Goal: Task Accomplishment & Management: Manage account settings

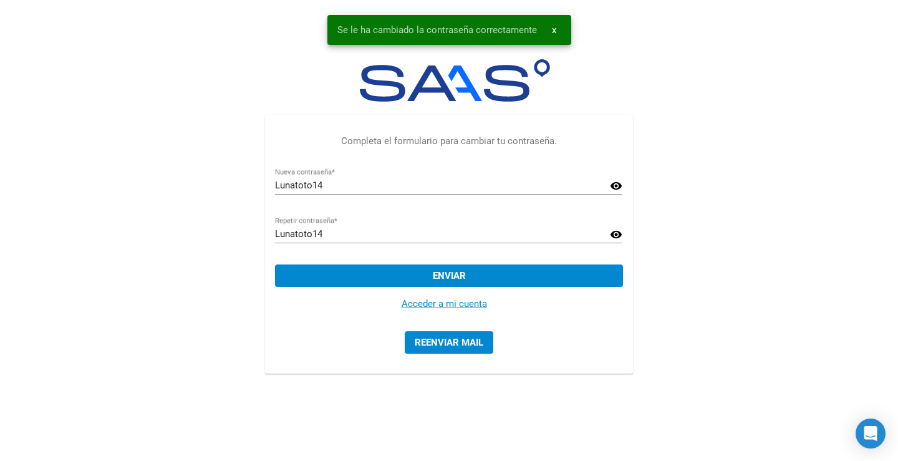
click at [464, 302] on link "Acceder a mi cuenta" at bounding box center [444, 303] width 85 height 11
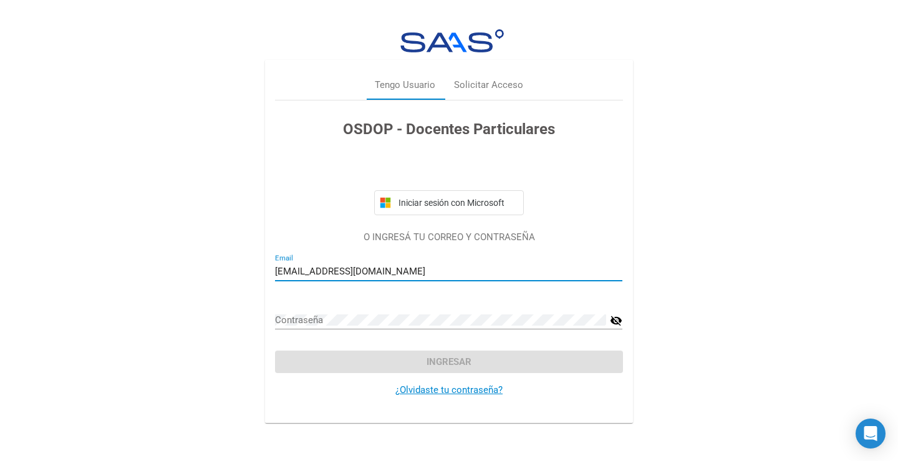
type input "[EMAIL_ADDRESS][DOMAIN_NAME]"
click at [379, 313] on div "Contraseña" at bounding box center [440, 316] width 331 height 27
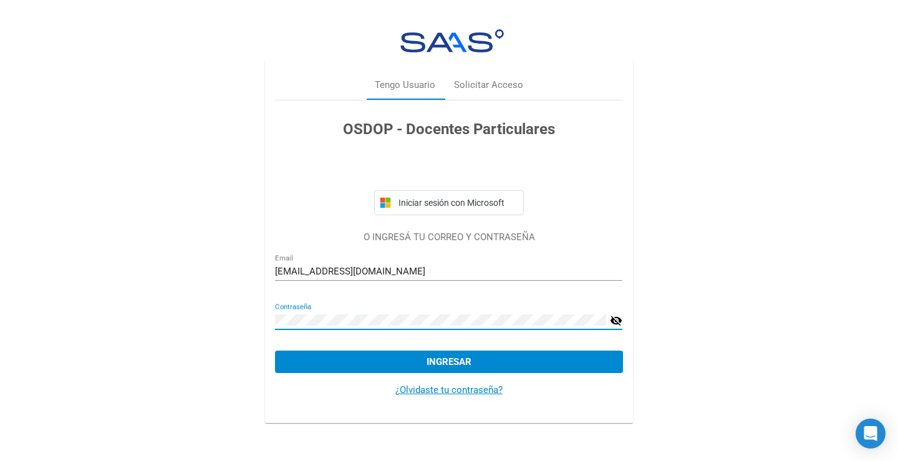
click at [614, 318] on mat-icon "visibility_off" at bounding box center [616, 320] width 12 height 15
click at [432, 364] on span "Ingresar" at bounding box center [449, 361] width 45 height 11
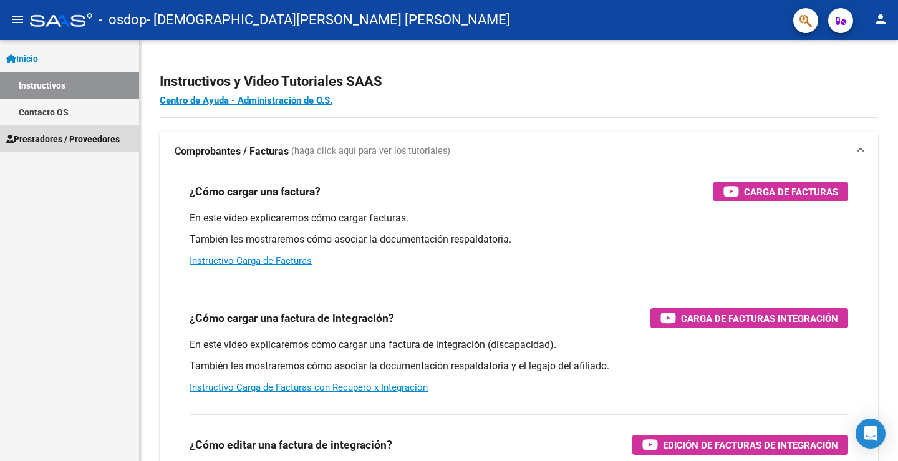
click at [52, 137] on span "Prestadores / Proveedores" at bounding box center [63, 139] width 114 height 14
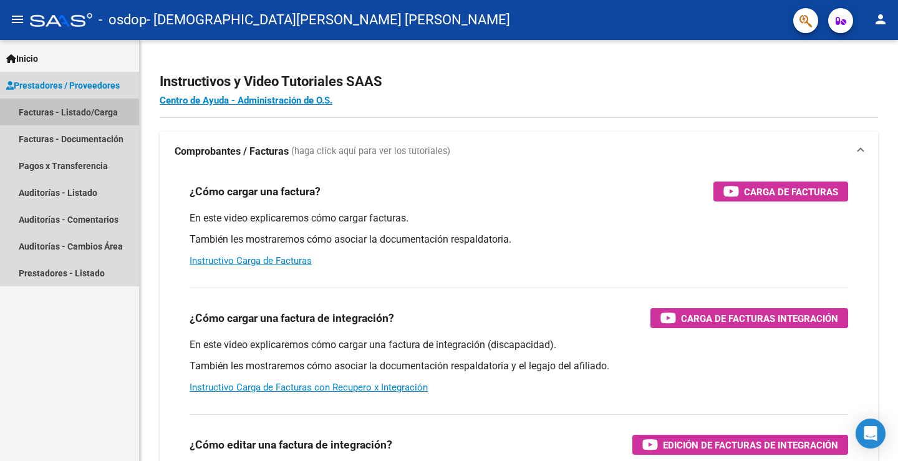
click at [67, 117] on link "Facturas - Listado/Carga" at bounding box center [69, 112] width 139 height 27
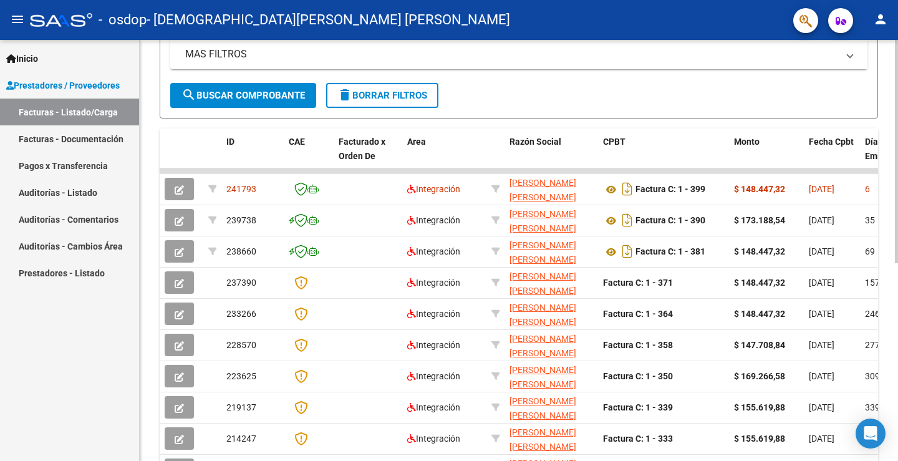
scroll to position [372, 0]
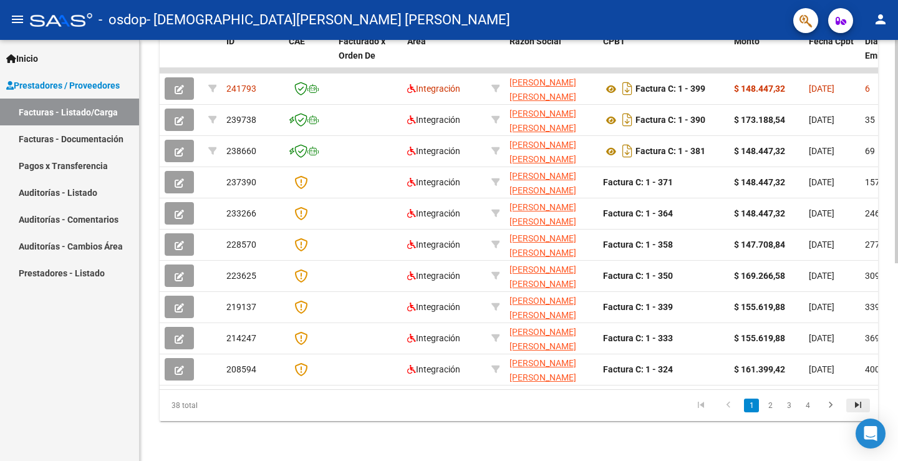
click at [863, 404] on icon "go to last page" at bounding box center [858, 406] width 16 height 15
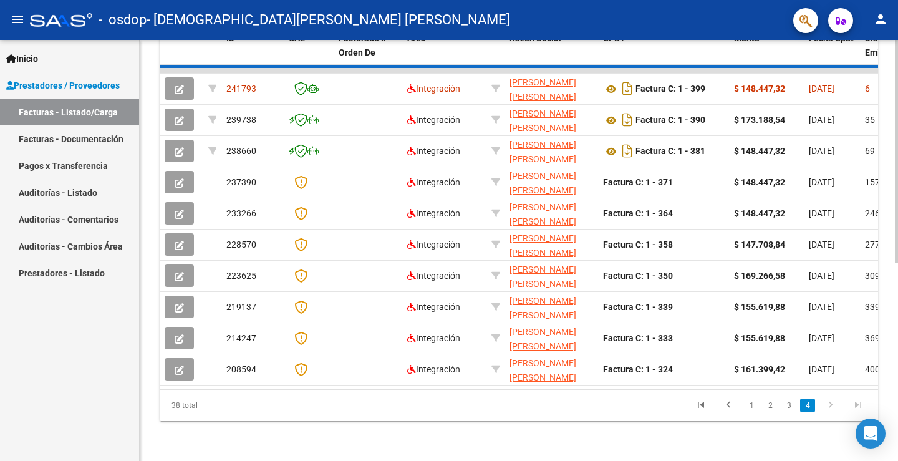
click at [863, 404] on div "38 total 1 2 3 4" at bounding box center [519, 405] width 719 height 31
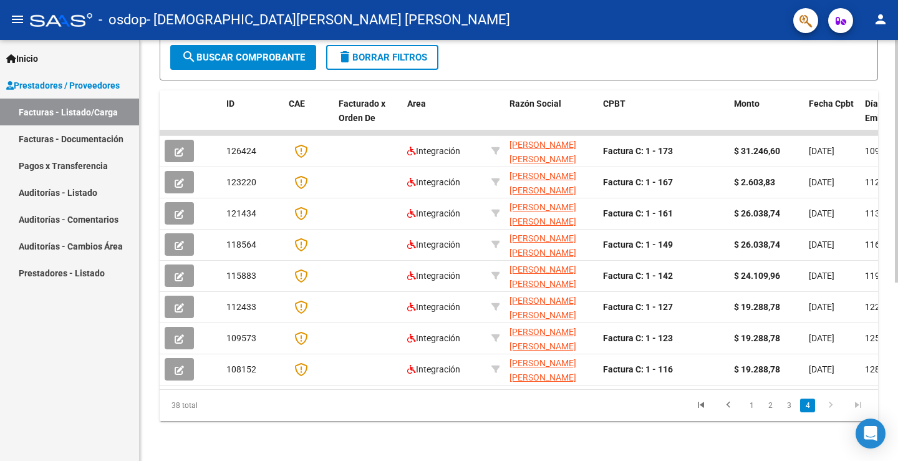
scroll to position [310, 0]
click at [863, 404] on icon "go to last page" at bounding box center [858, 406] width 16 height 15
click at [860, 407] on icon "go to last page" at bounding box center [858, 406] width 16 height 15
click at [755, 404] on link "1" at bounding box center [751, 406] width 15 height 14
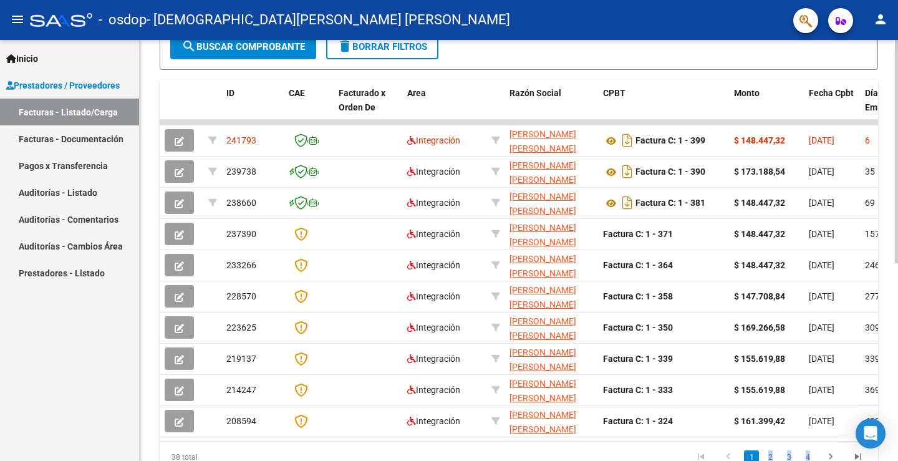
scroll to position [372, 0]
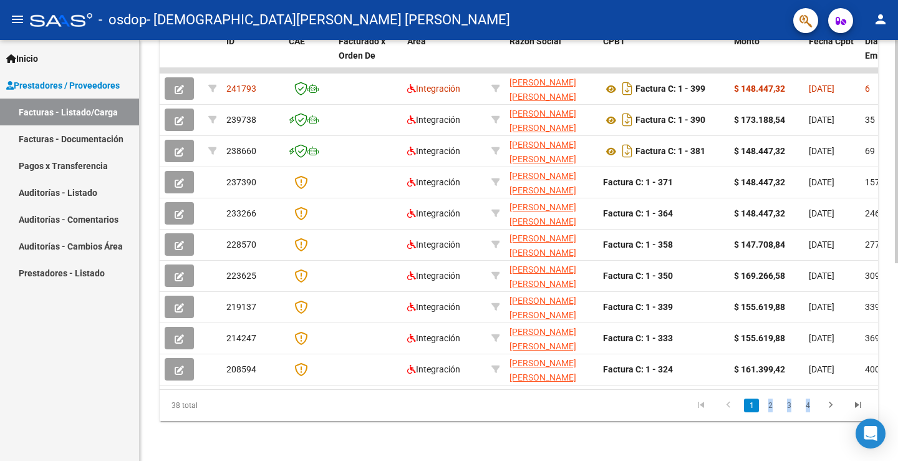
drag, startPoint x: 752, startPoint y: 458, endPoint x: 792, endPoint y: 447, distance: 41.3
click at [794, 452] on div "Video tutorial PRESTADORES -> Listado de CPBTs Emitidos por Prestadores / Prove…" at bounding box center [519, 69] width 759 height 784
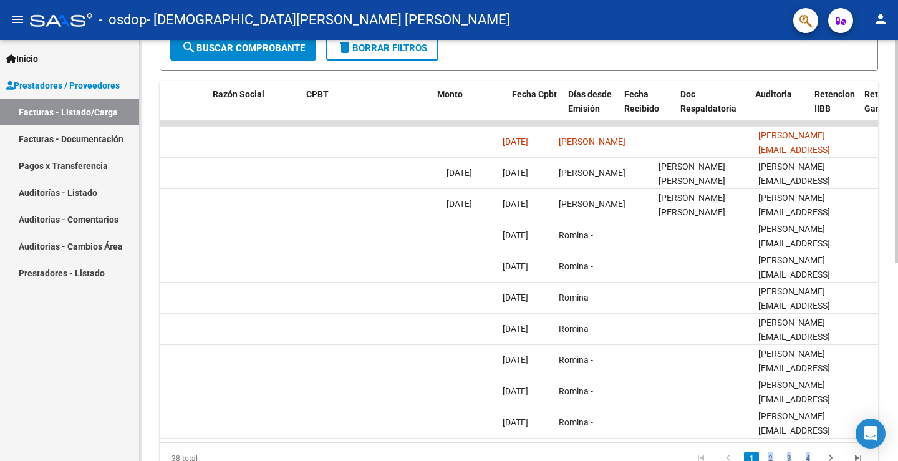
scroll to position [0, 297]
